Goal: Navigation & Orientation: Go to known website

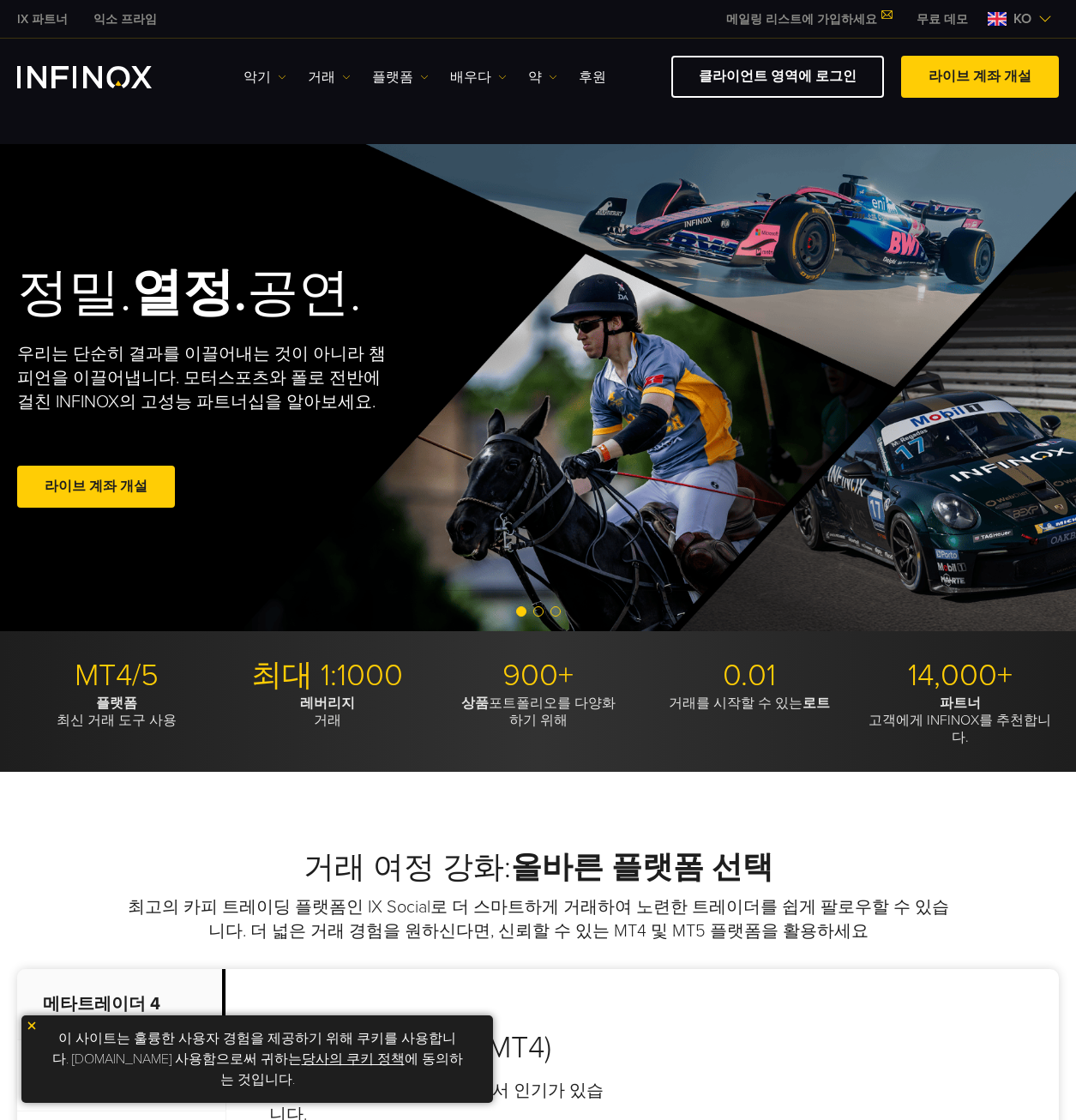
click at [1044, 12] on div "KO" at bounding box center [1020, 19] width 78 height 20
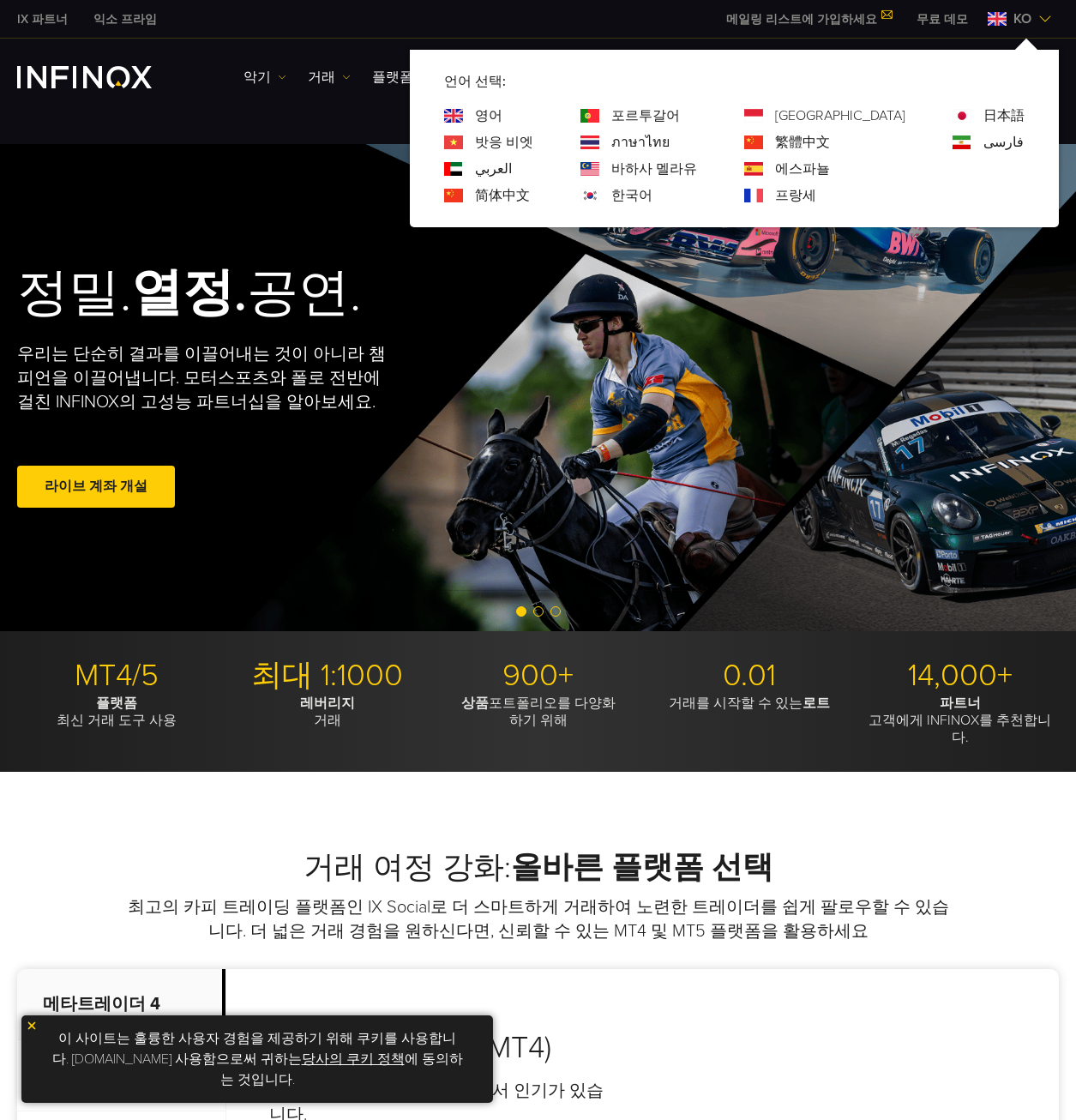
click at [653, 190] on link "한국어" at bounding box center [631, 195] width 41 height 20
